Goal: Find specific page/section: Find specific page/section

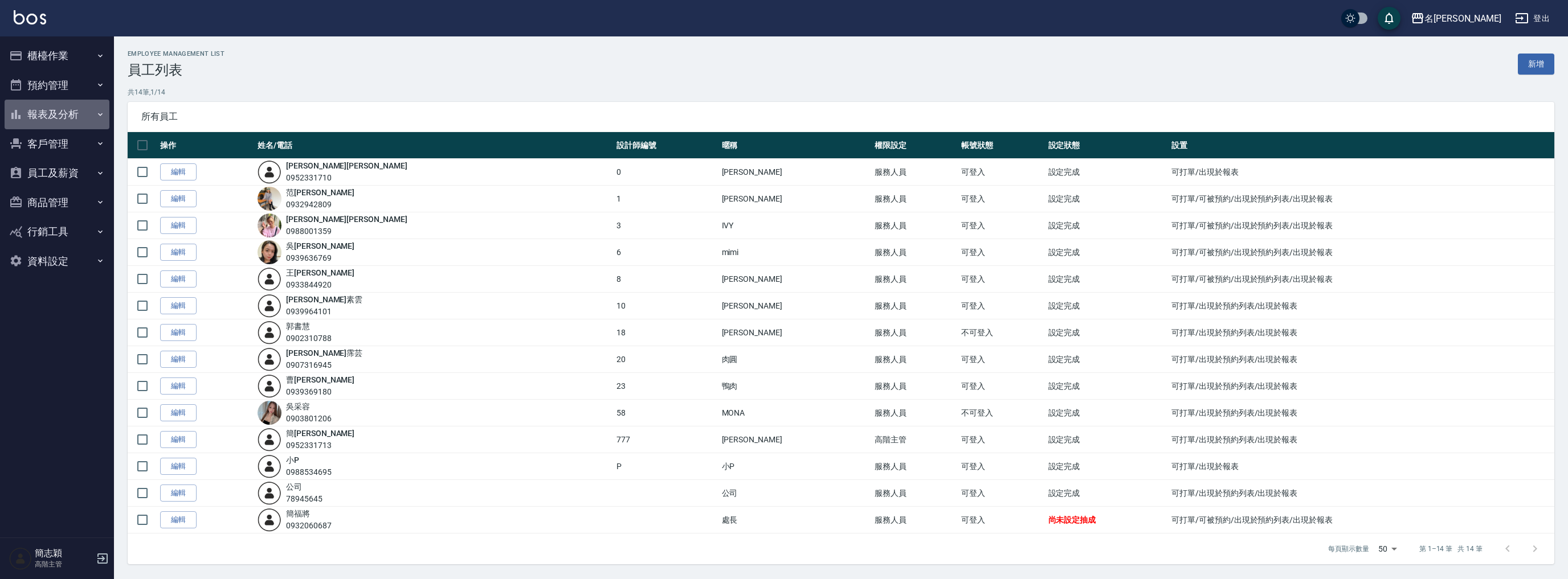
click at [61, 114] on button "報表及分析" at bounding box center [57, 114] width 105 height 30
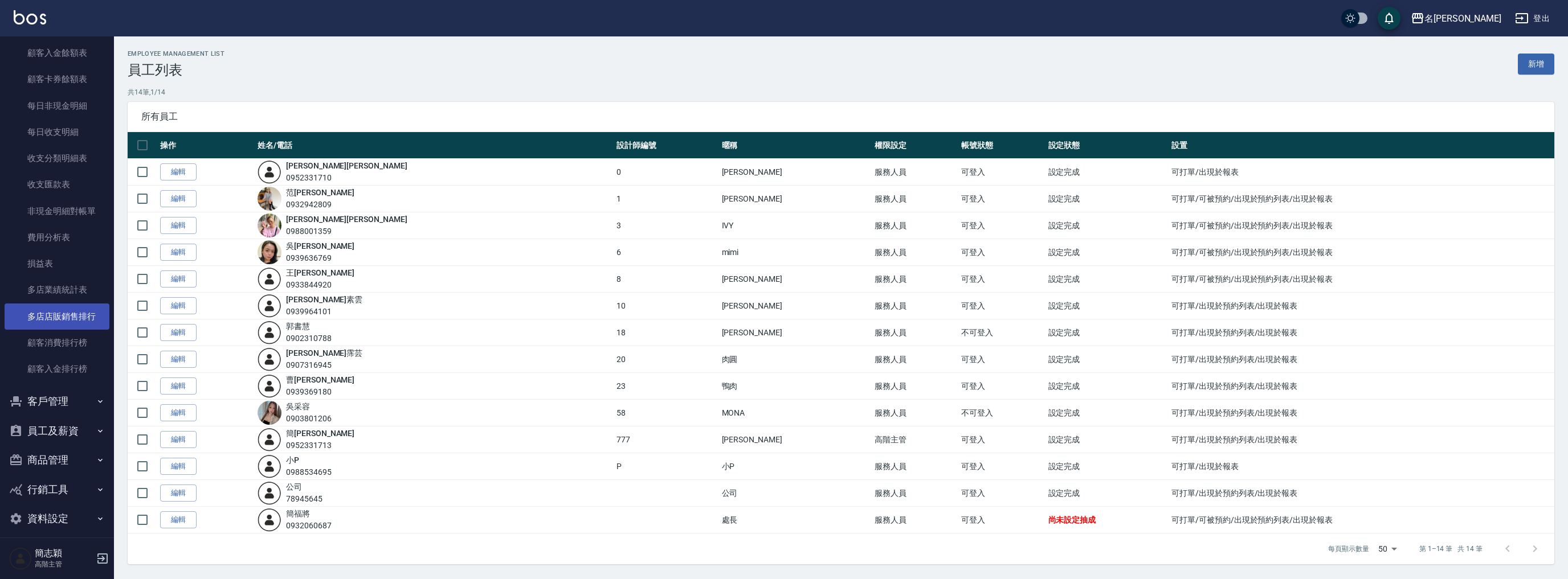
scroll to position [893, 0]
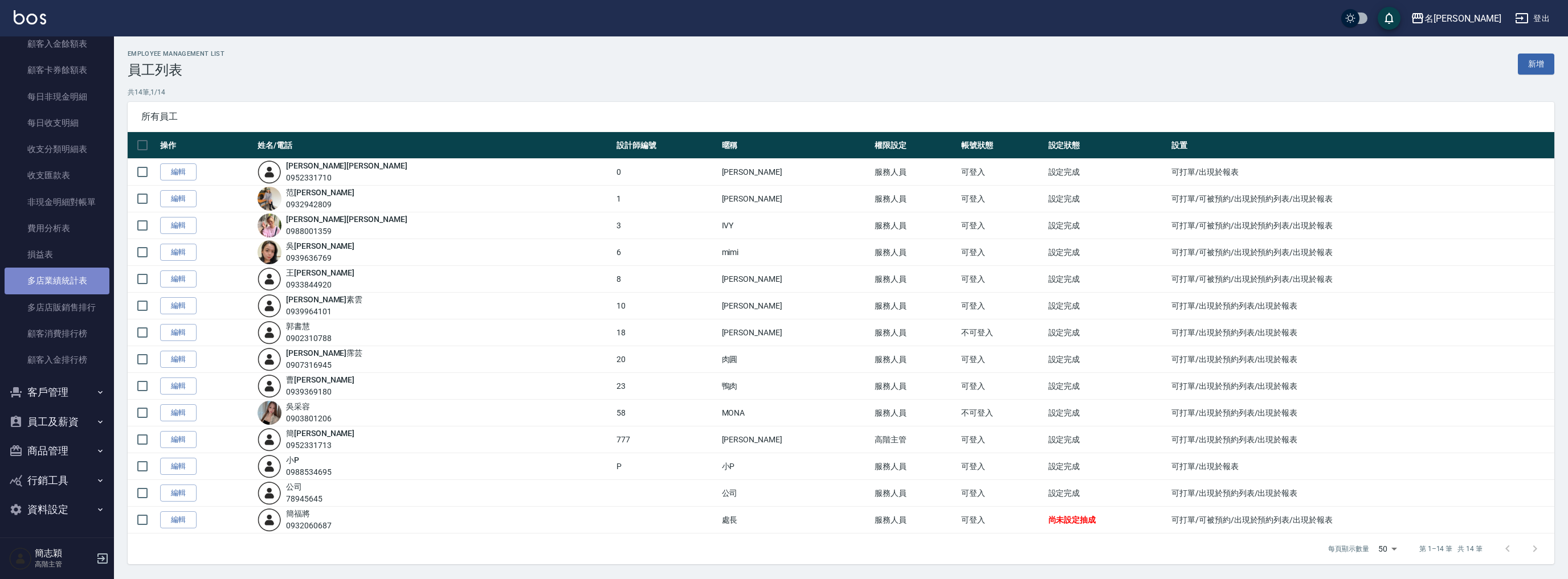
click at [70, 280] on link "多店業績統計表" at bounding box center [57, 280] width 105 height 26
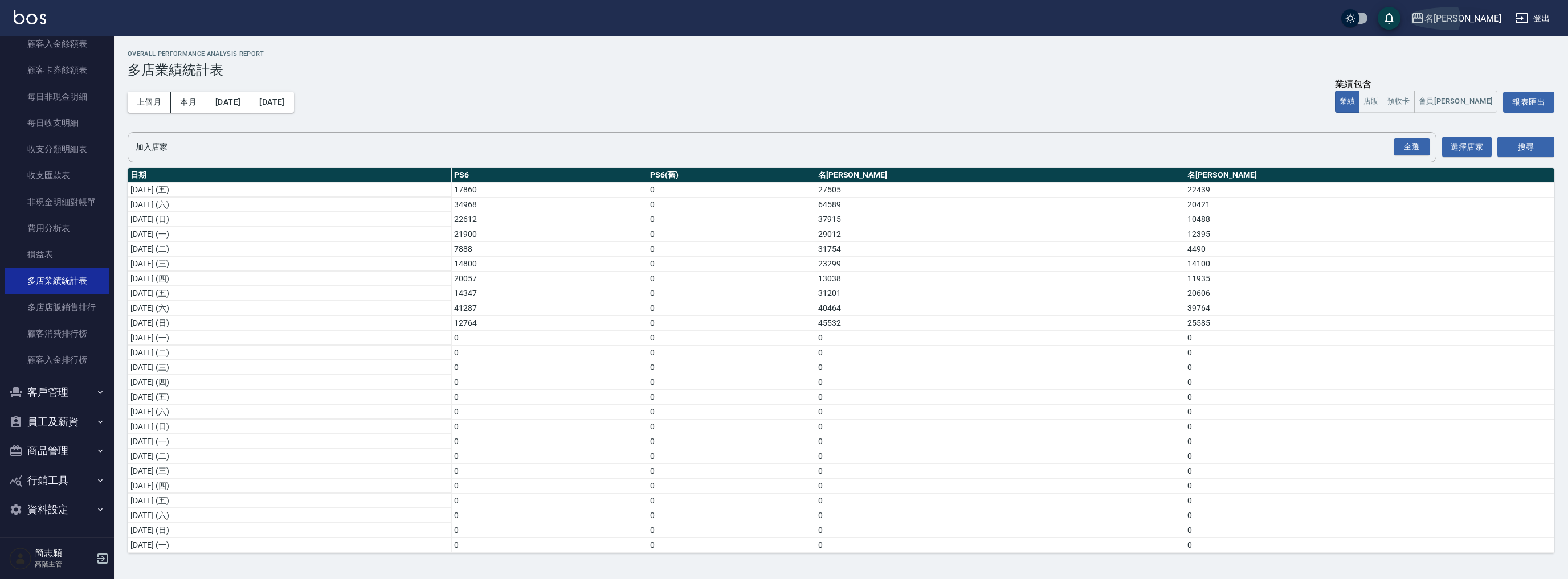
click at [1493, 9] on button "名[PERSON_NAME]" at bounding box center [1455, 18] width 100 height 23
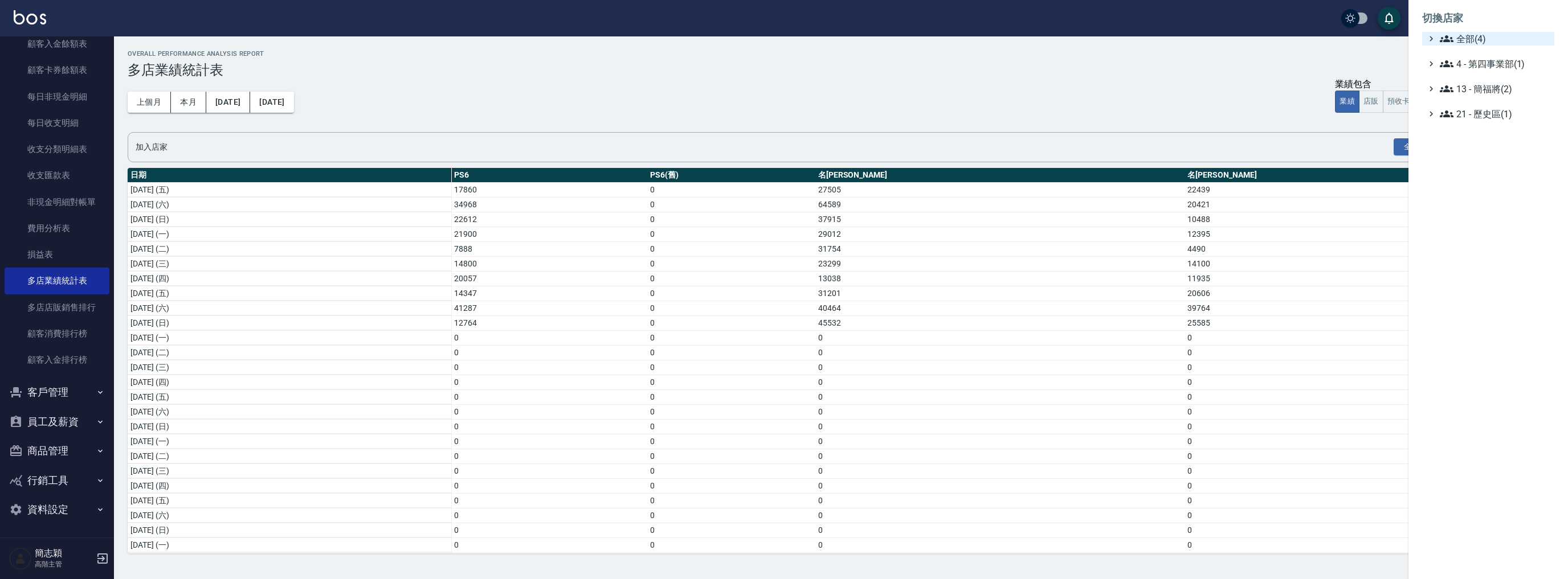
click at [1472, 36] on span "全部(4)" at bounding box center [1494, 39] width 110 height 14
click at [1473, 91] on span "名[PERSON_NAME]" at bounding box center [1494, 91] width 112 height 14
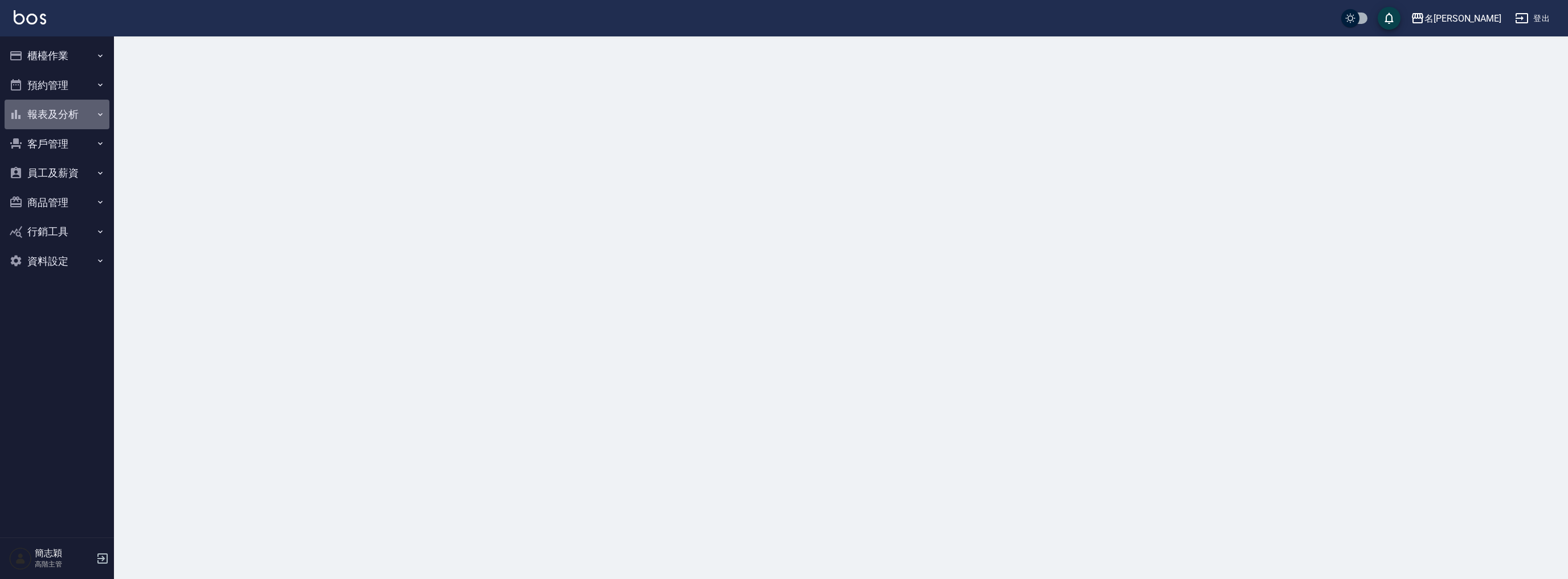
click at [41, 111] on button "報表及分析" at bounding box center [57, 114] width 105 height 30
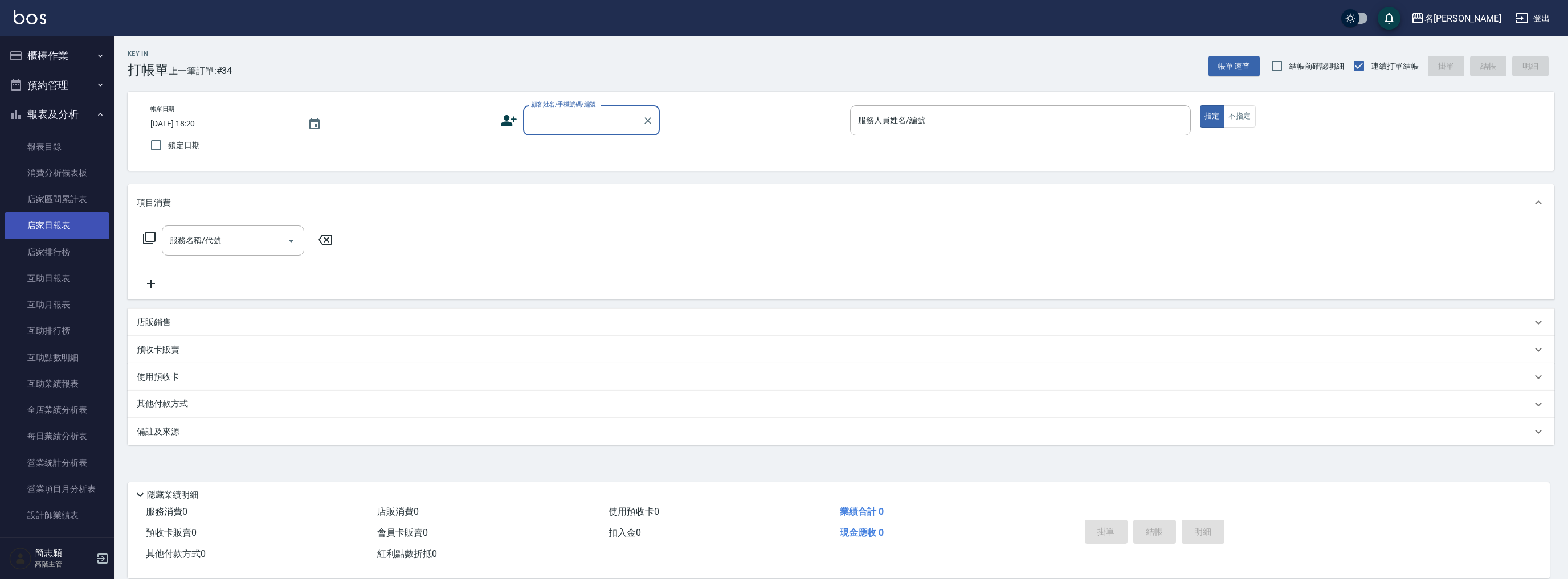
click at [65, 221] on link "店家日報表" at bounding box center [57, 225] width 105 height 26
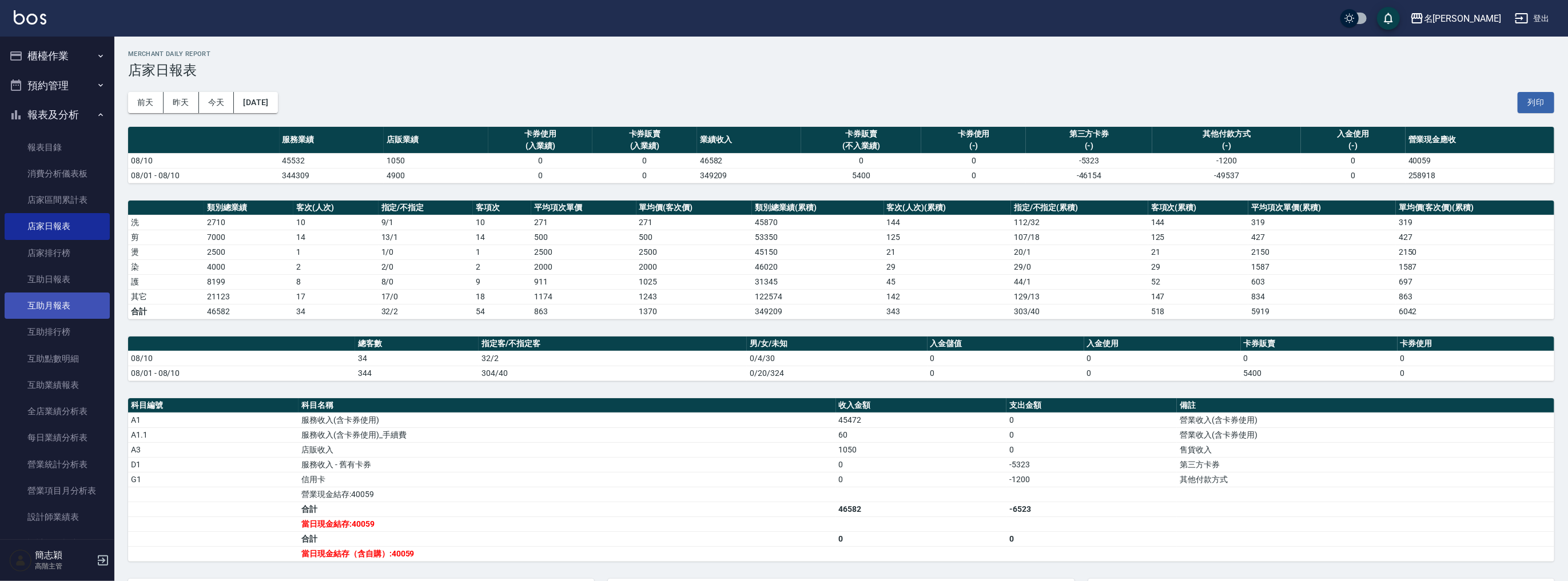
scroll to position [320, 0]
click at [63, 231] on link "設計師日報表" at bounding box center [57, 224] width 105 height 26
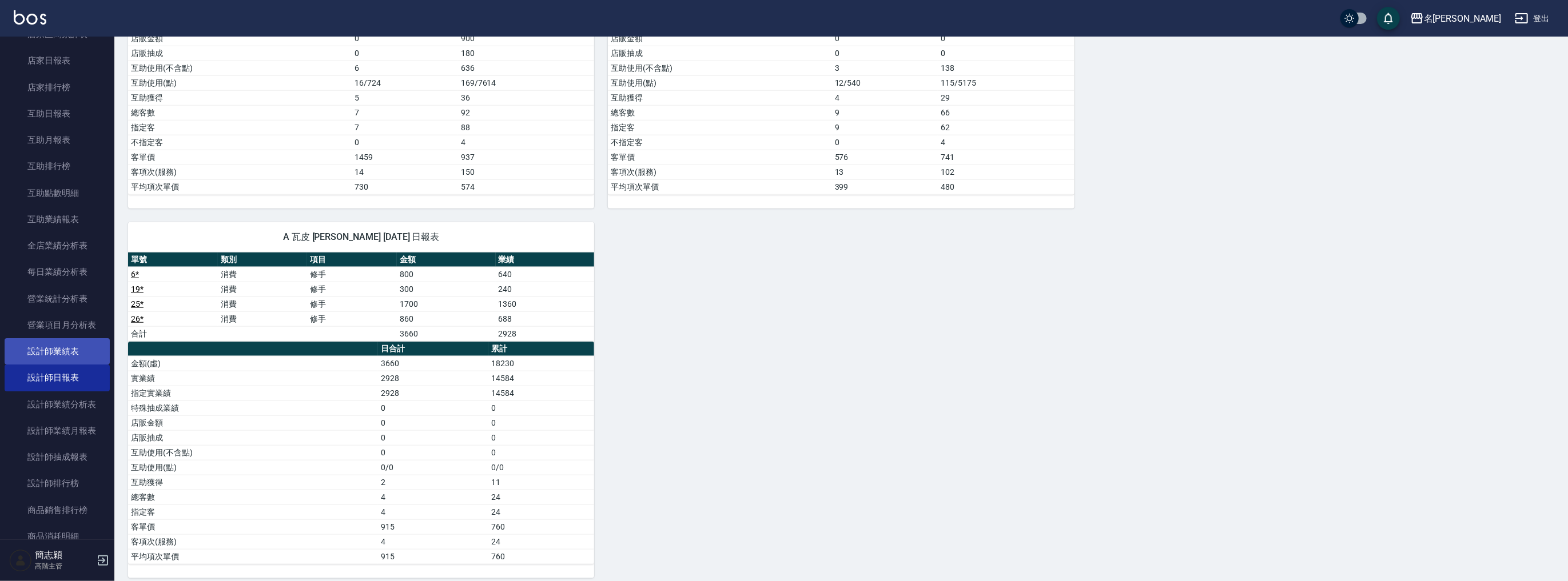
scroll to position [106, 0]
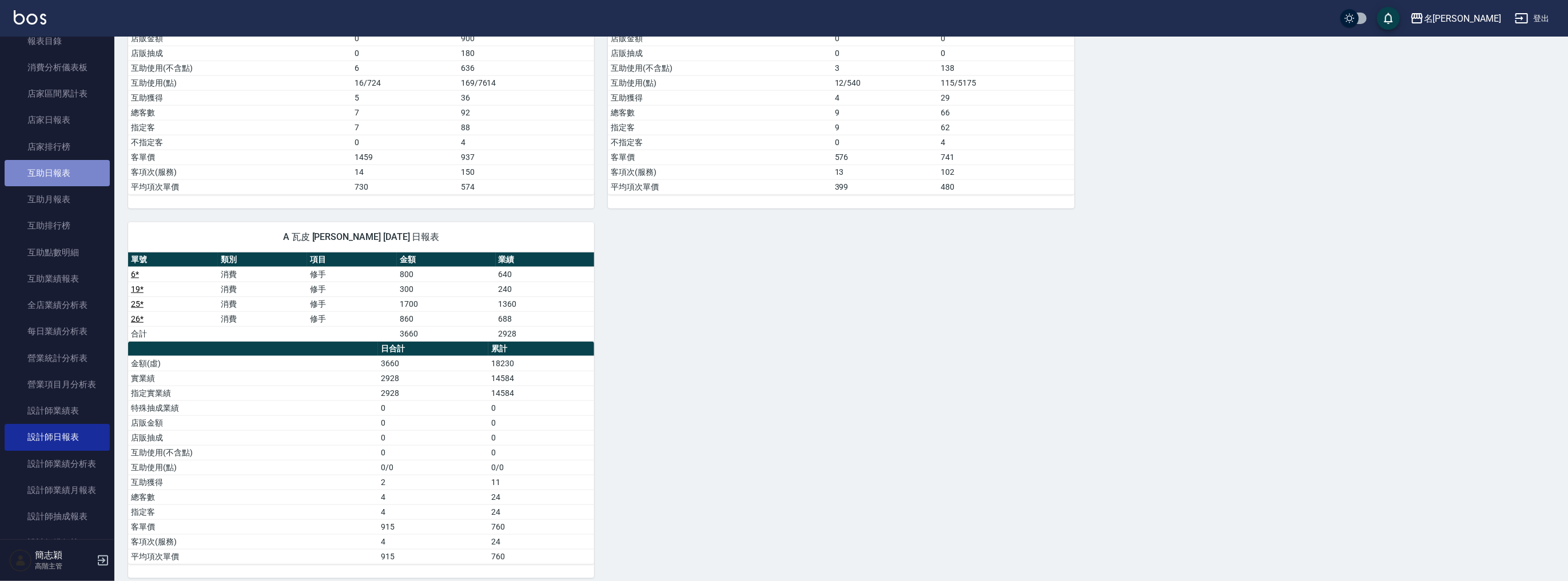
click at [63, 180] on link "互助日報表" at bounding box center [57, 173] width 105 height 26
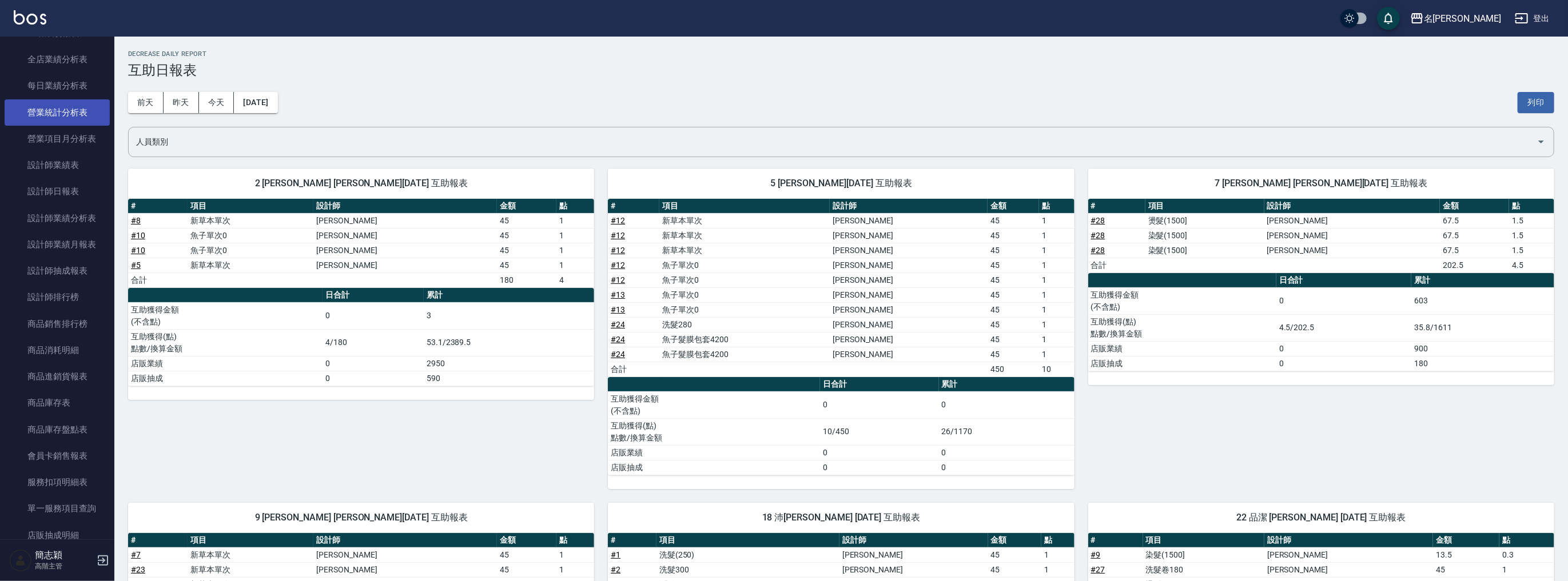
scroll to position [426, 0]
click at [75, 110] on link "設計師日報表" at bounding box center [57, 117] width 105 height 26
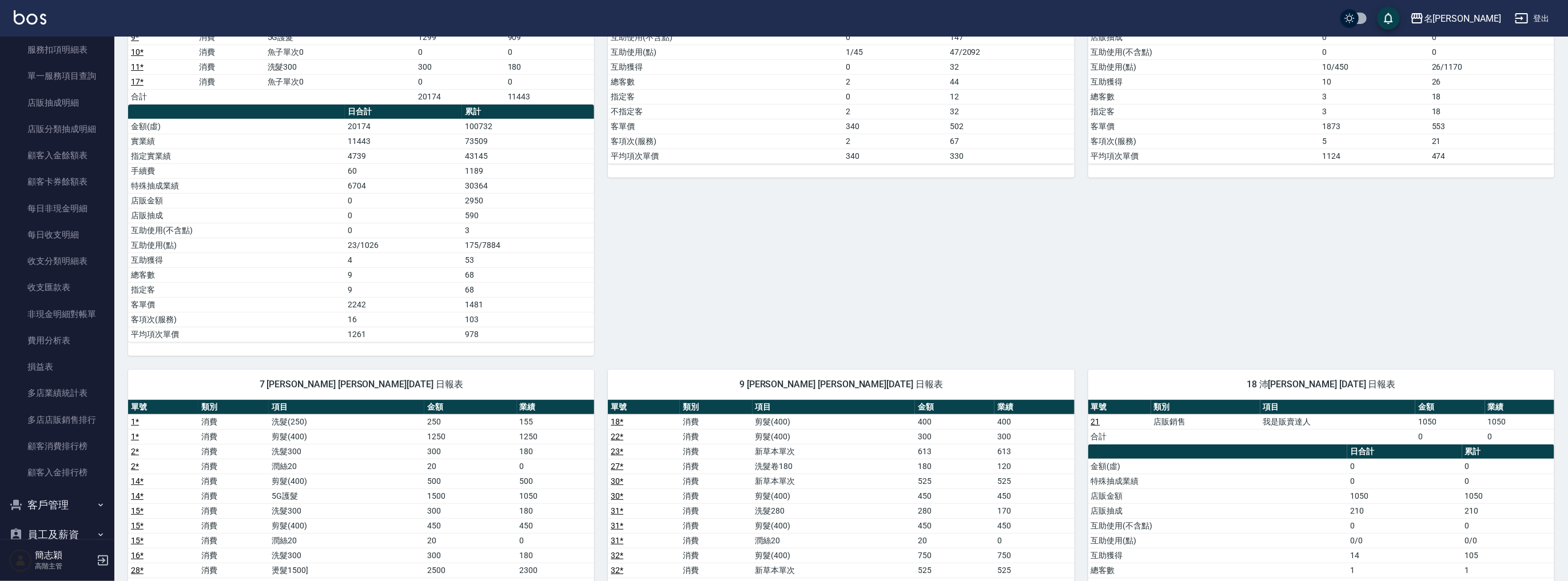
scroll to position [896, 0]
click at [72, 276] on link "多店業績統計表" at bounding box center [57, 281] width 105 height 26
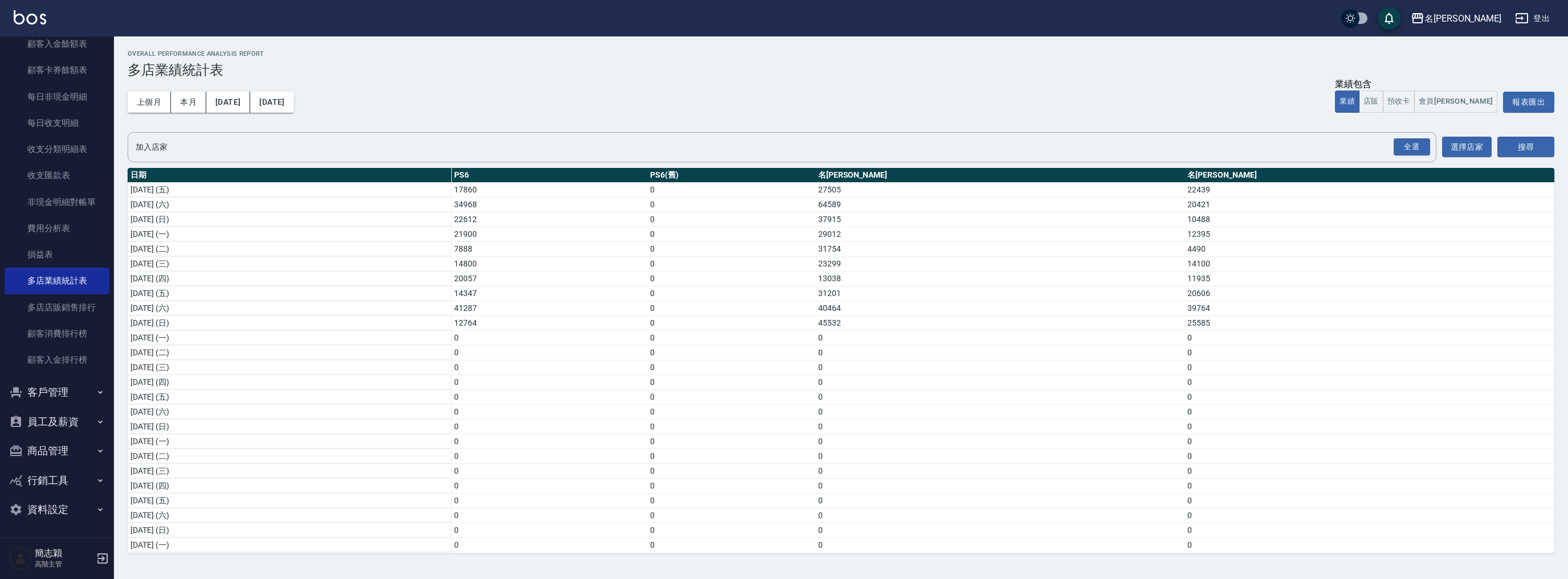
click at [1484, 23] on div "名[PERSON_NAME]" at bounding box center [1463, 19] width 77 height 15
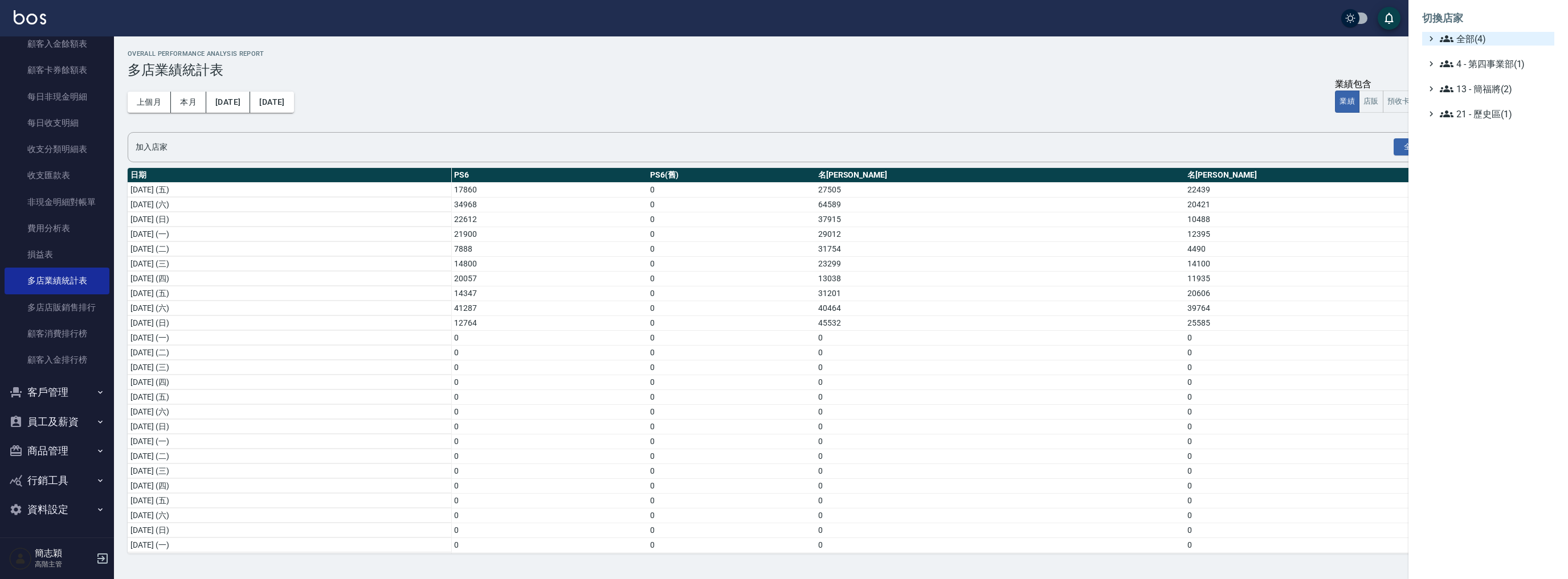
click at [1468, 39] on span "全部(4)" at bounding box center [1494, 39] width 110 height 14
click at [1468, 112] on span "名[PERSON_NAME]" at bounding box center [1494, 110] width 112 height 14
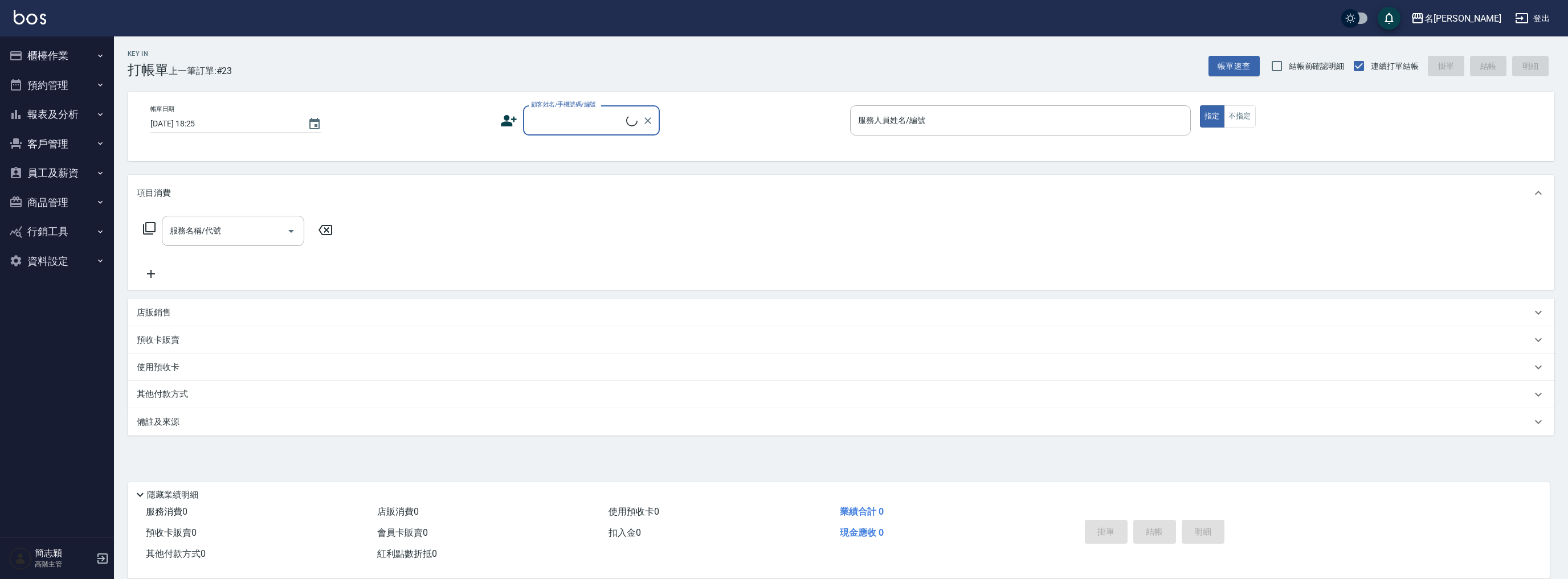
click at [78, 116] on button "報表及分析" at bounding box center [57, 114] width 105 height 30
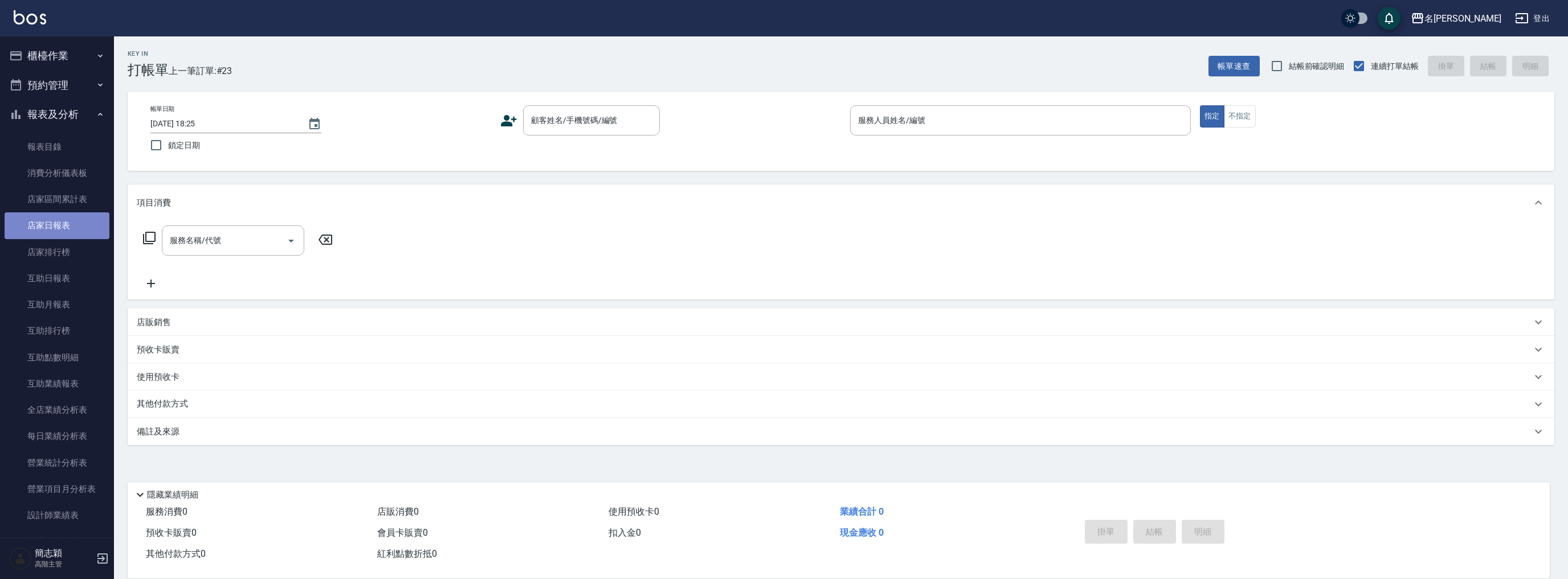
click at [70, 223] on link "店家日報表" at bounding box center [57, 225] width 105 height 26
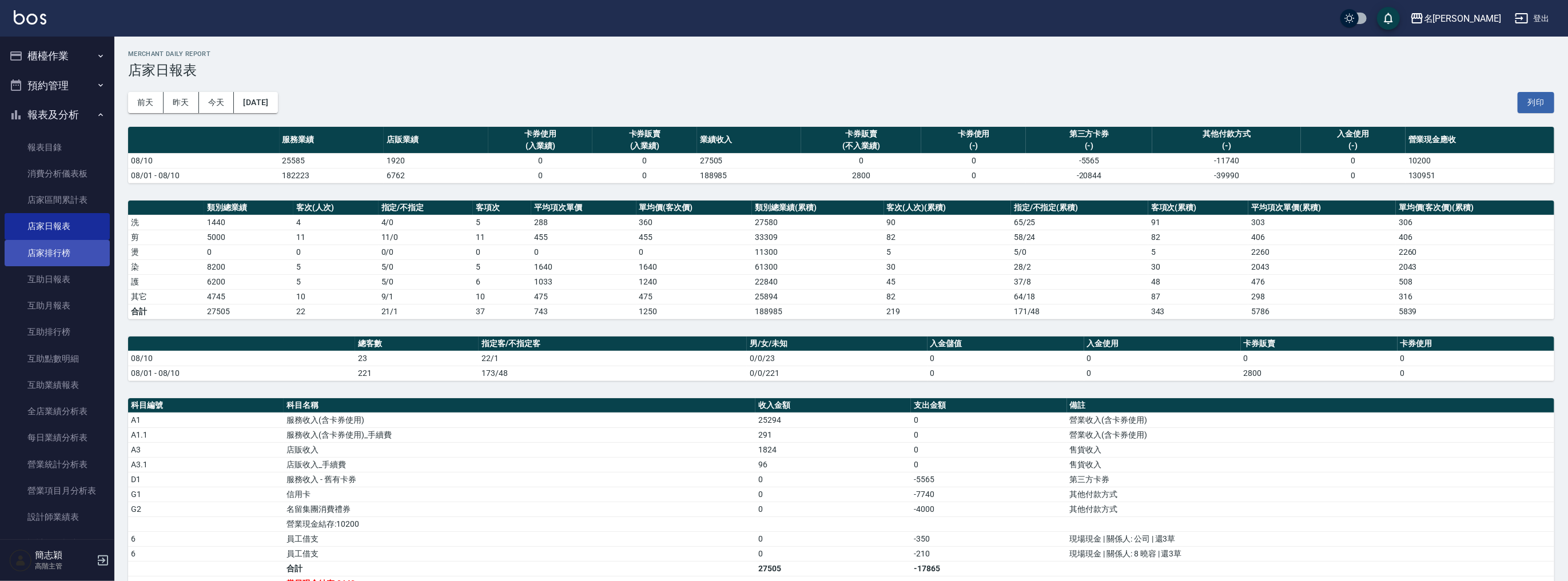
scroll to position [320, 0]
click at [64, 230] on link "設計師日報表" at bounding box center [57, 224] width 105 height 26
